Goal: Task Accomplishment & Management: Use online tool/utility

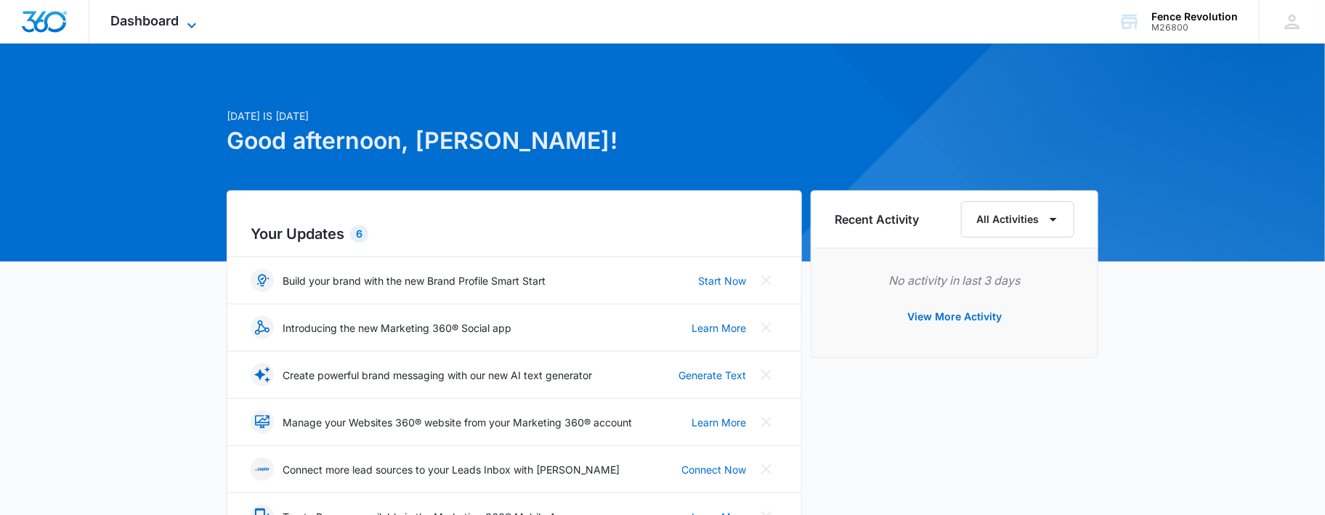
click at [173, 19] on span "Dashboard" at bounding box center [145, 20] width 68 height 15
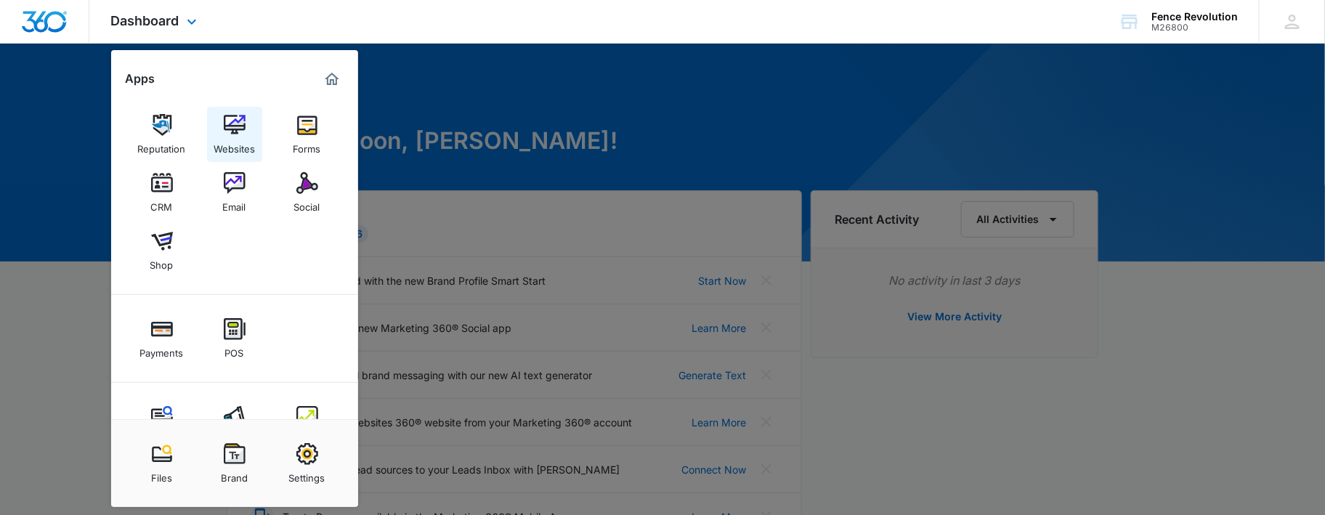
click at [235, 134] on img at bounding box center [235, 125] width 22 height 22
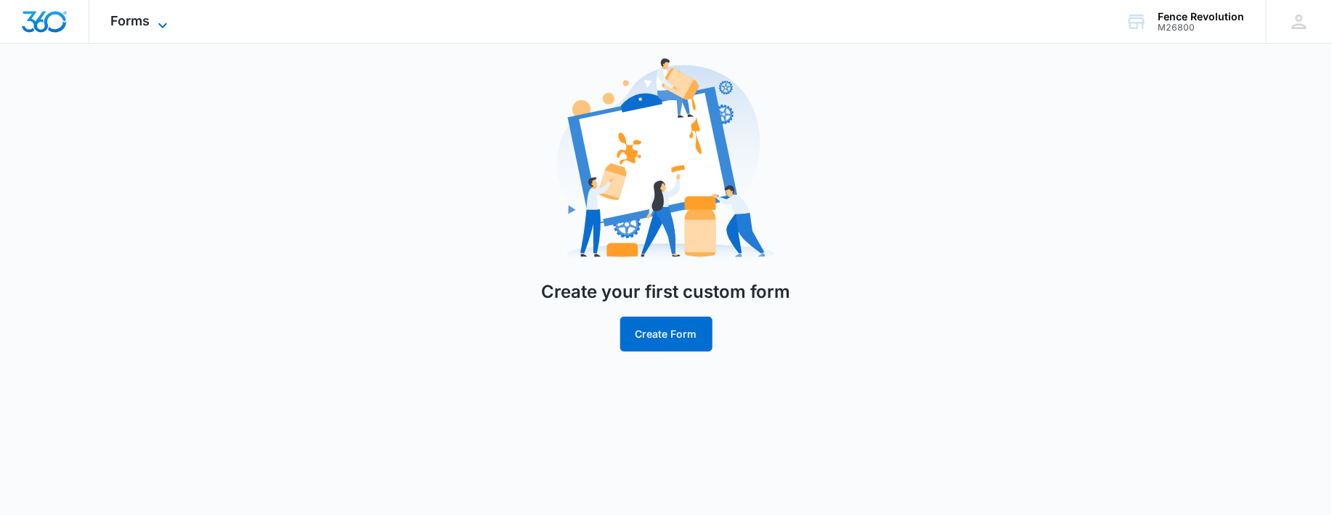
click at [144, 23] on span "Forms" at bounding box center [130, 20] width 39 height 15
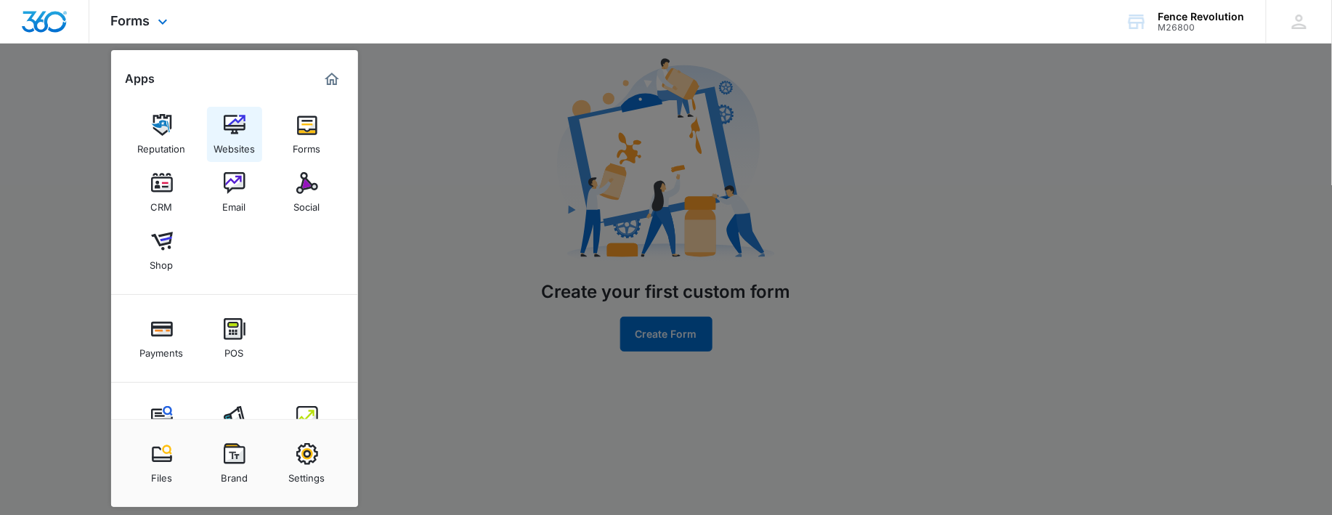
click at [228, 124] on img at bounding box center [235, 125] width 22 height 22
